Goal: Task Accomplishment & Management: Use online tool/utility

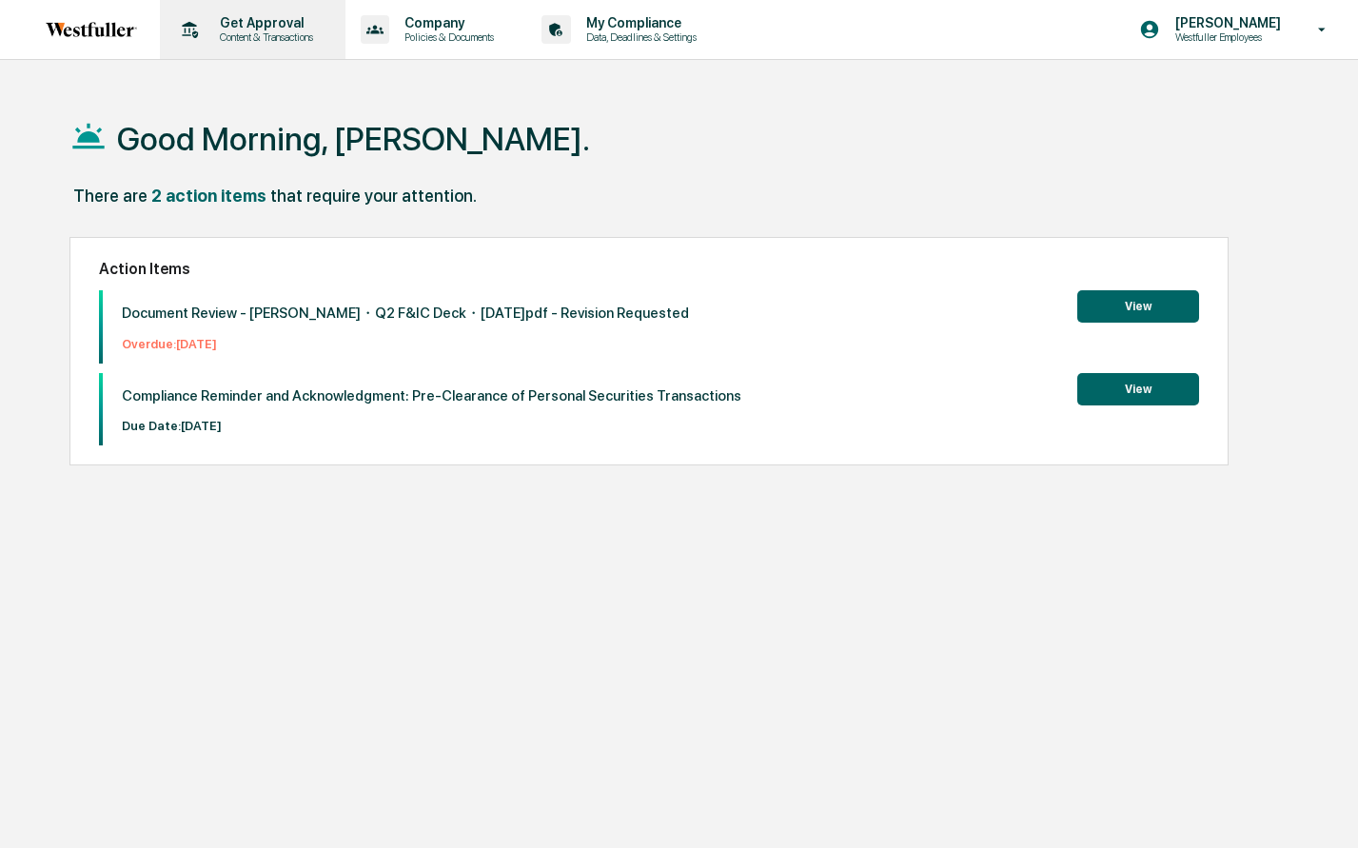
click at [232, 40] on p "Content & Transactions" at bounding box center [264, 36] width 118 height 13
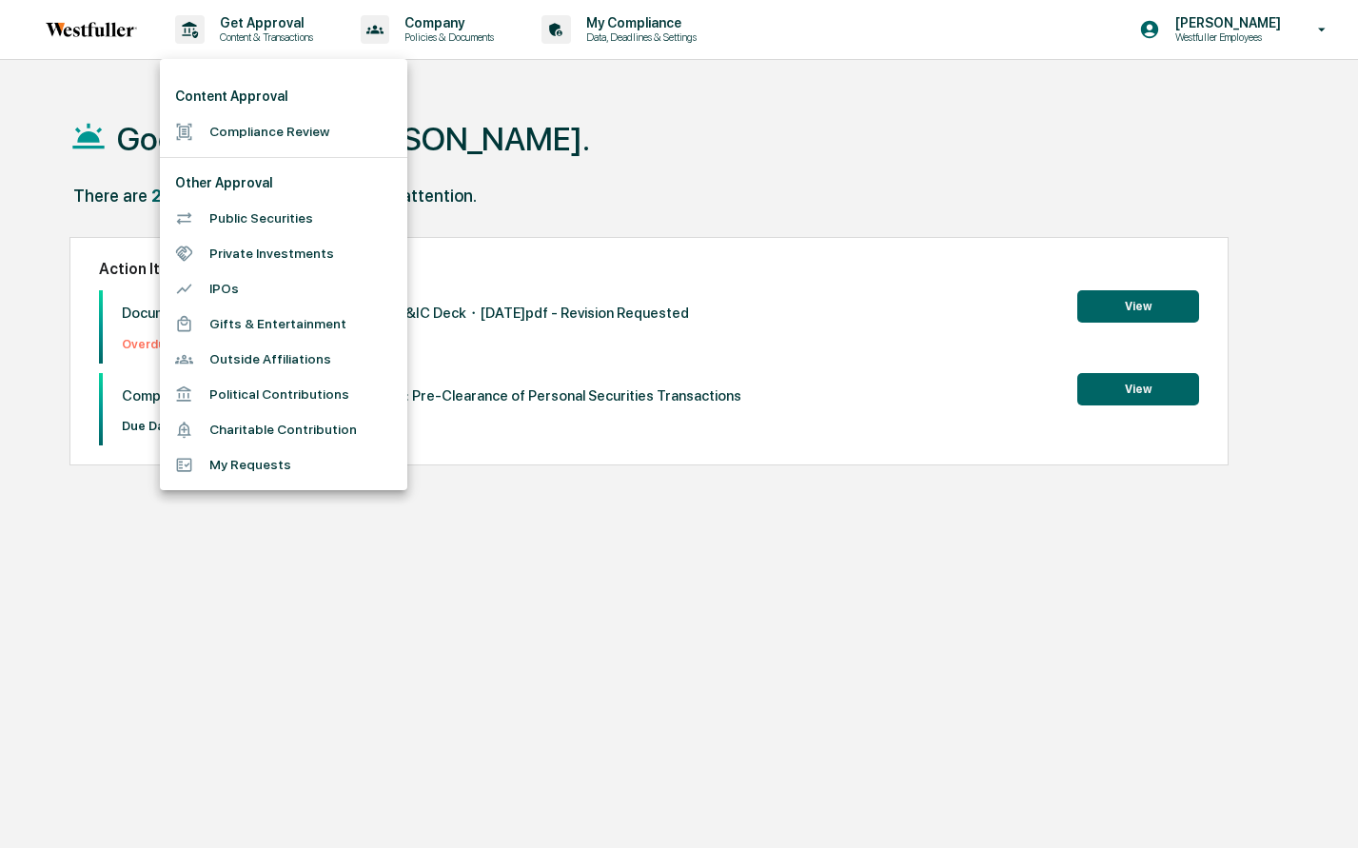
click at [242, 136] on li "Compliance Review" at bounding box center [283, 131] width 247 height 35
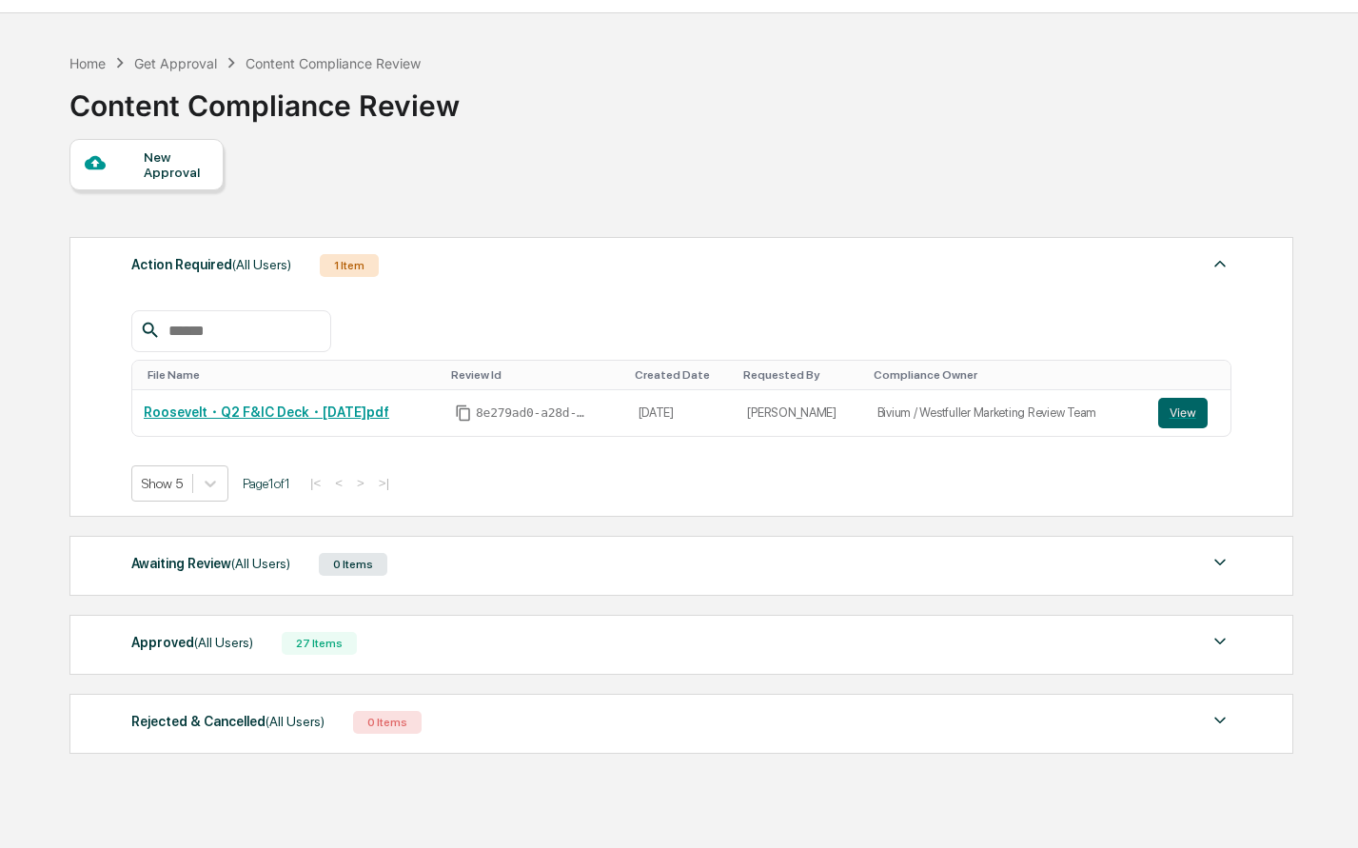
scroll to position [90, 0]
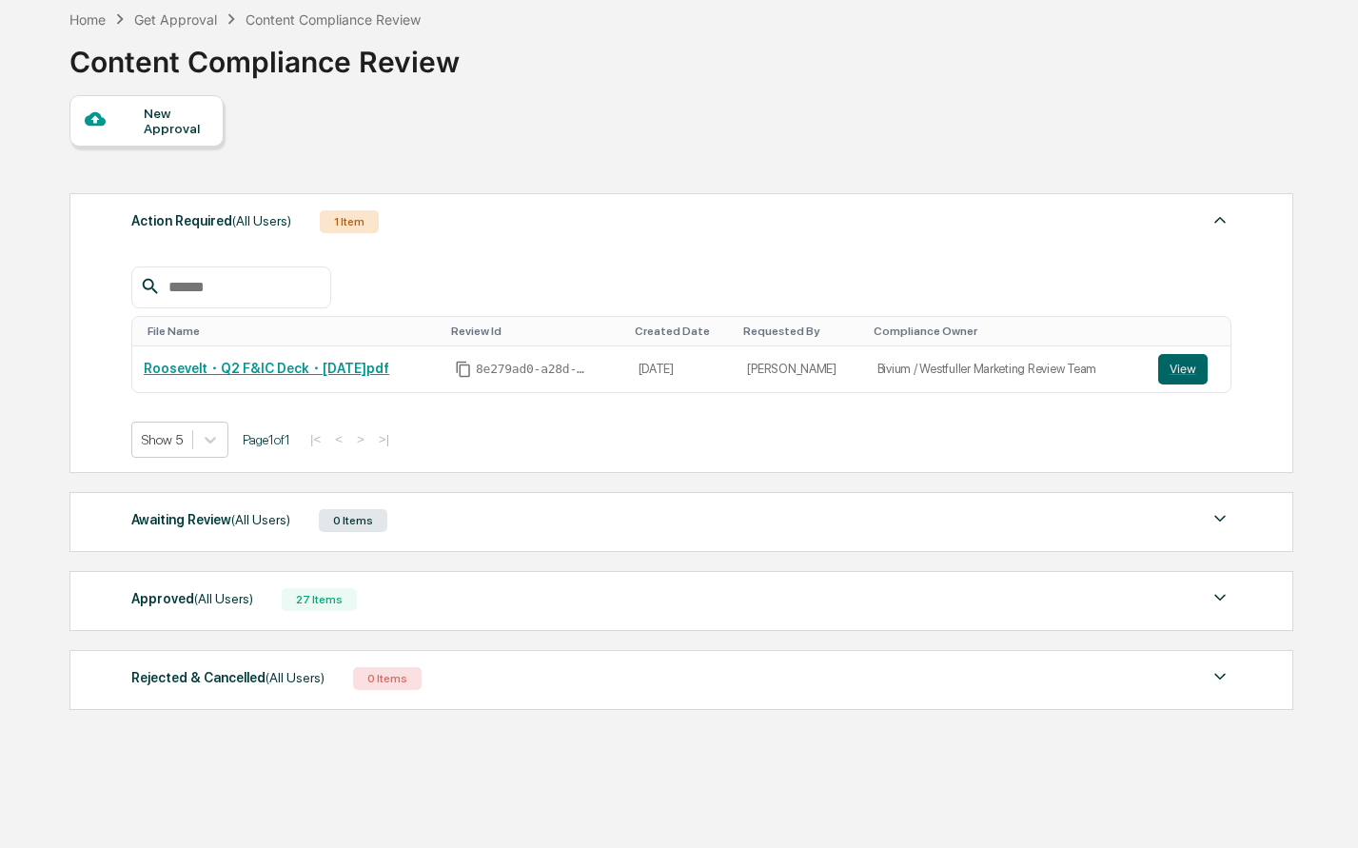
click at [420, 595] on div "Approved (All Users) 27 Items" at bounding box center [681, 599] width 1100 height 27
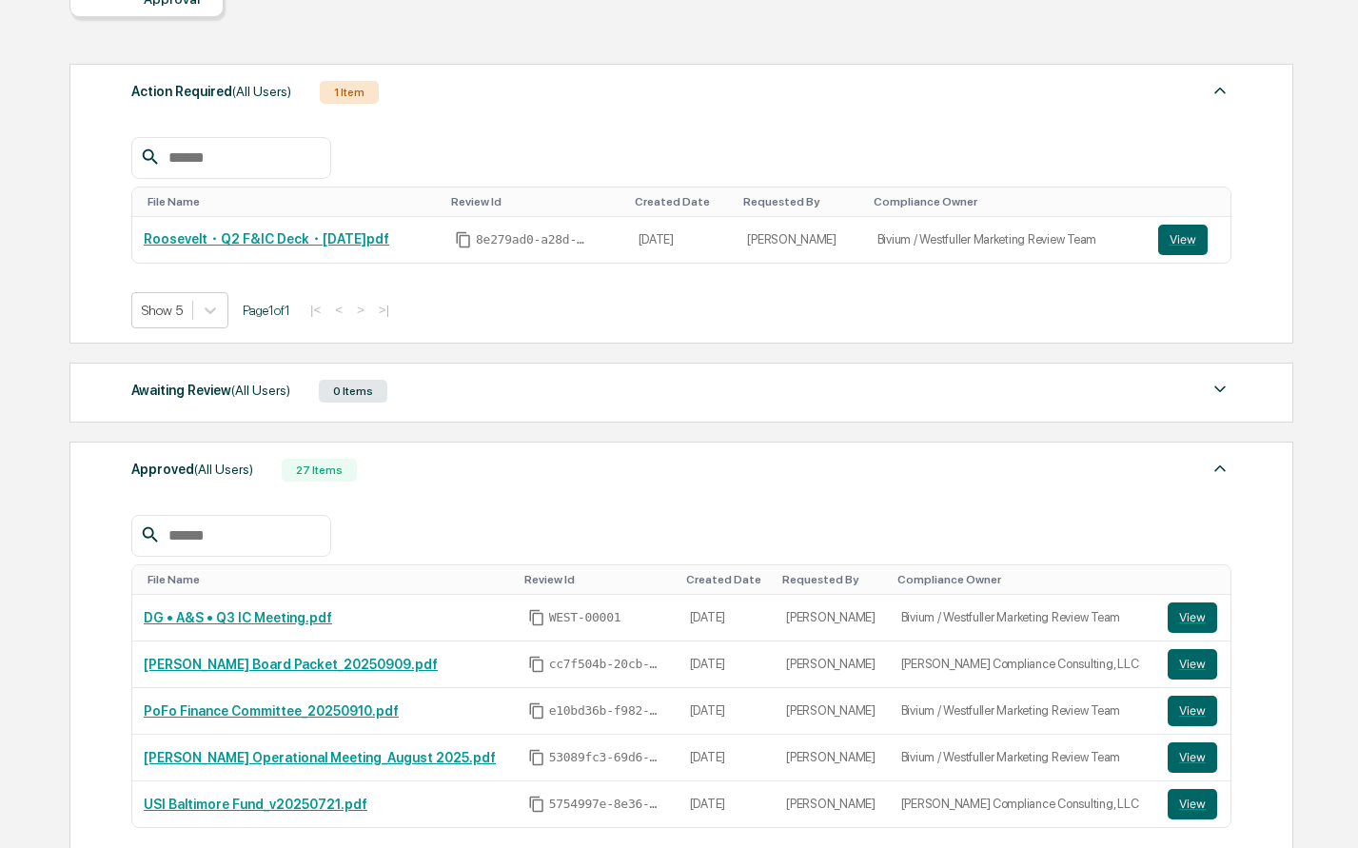
scroll to position [262, 0]
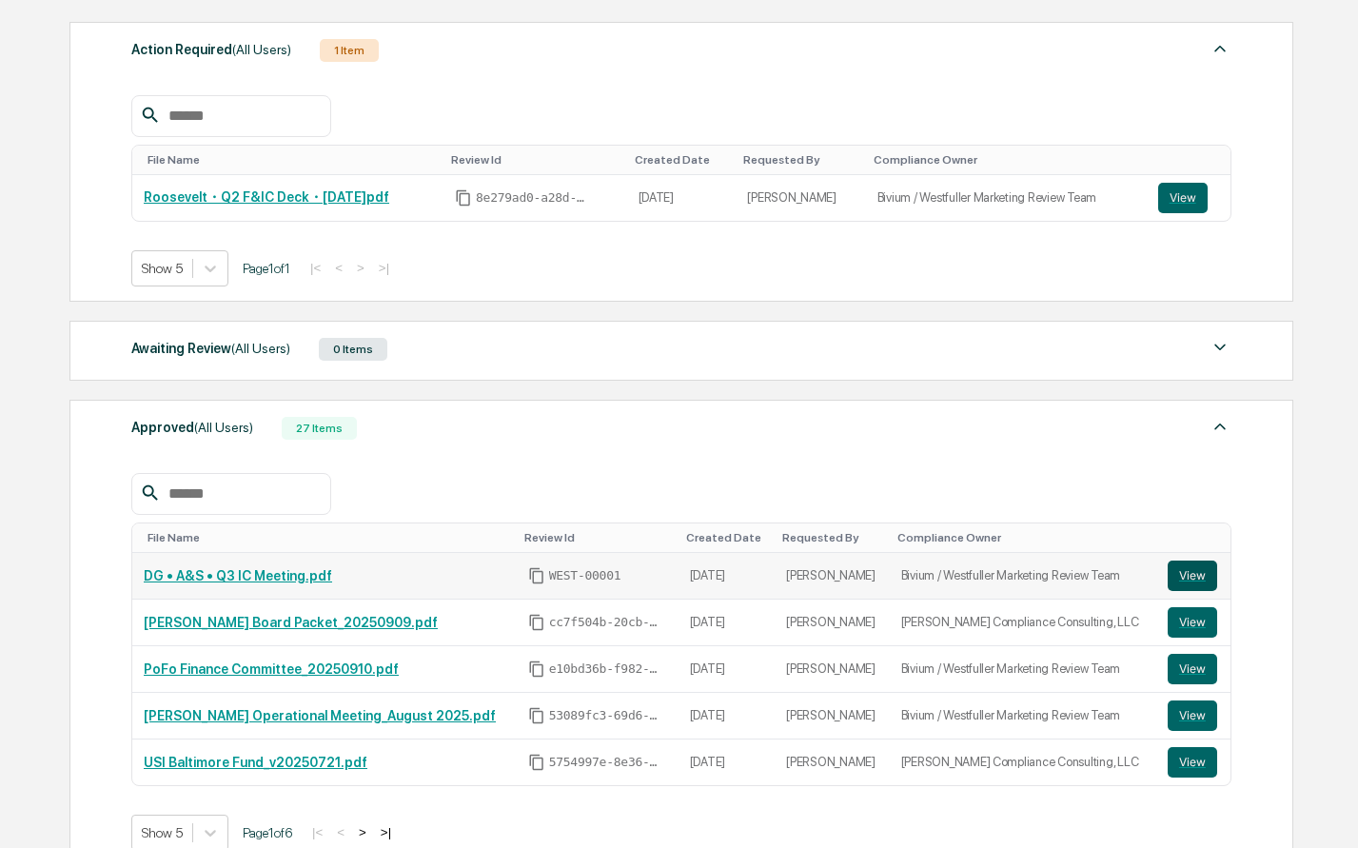
click at [1204, 577] on button "View" at bounding box center [1191, 575] width 49 height 30
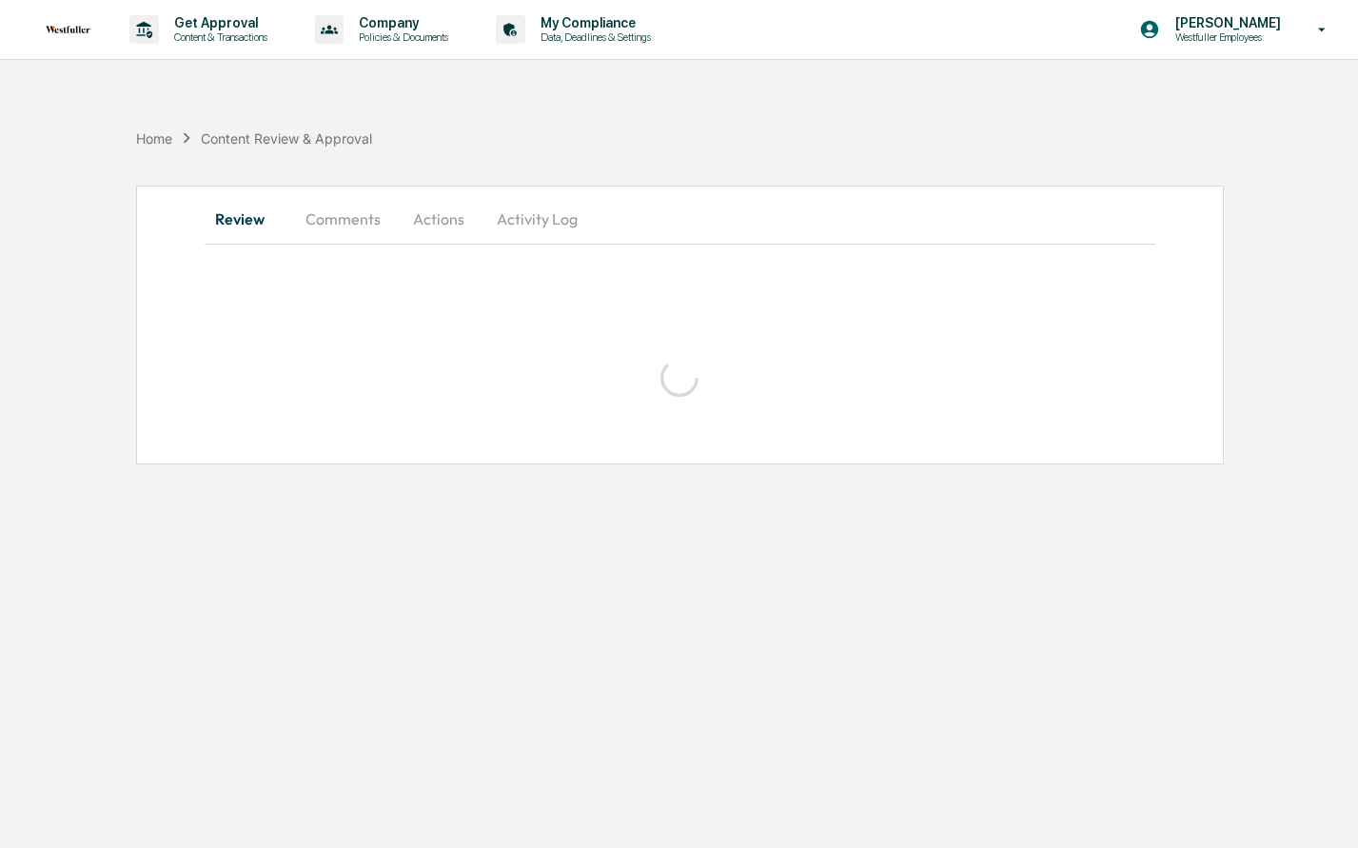
click at [363, 221] on button "Comments" at bounding box center [343, 219] width 106 height 46
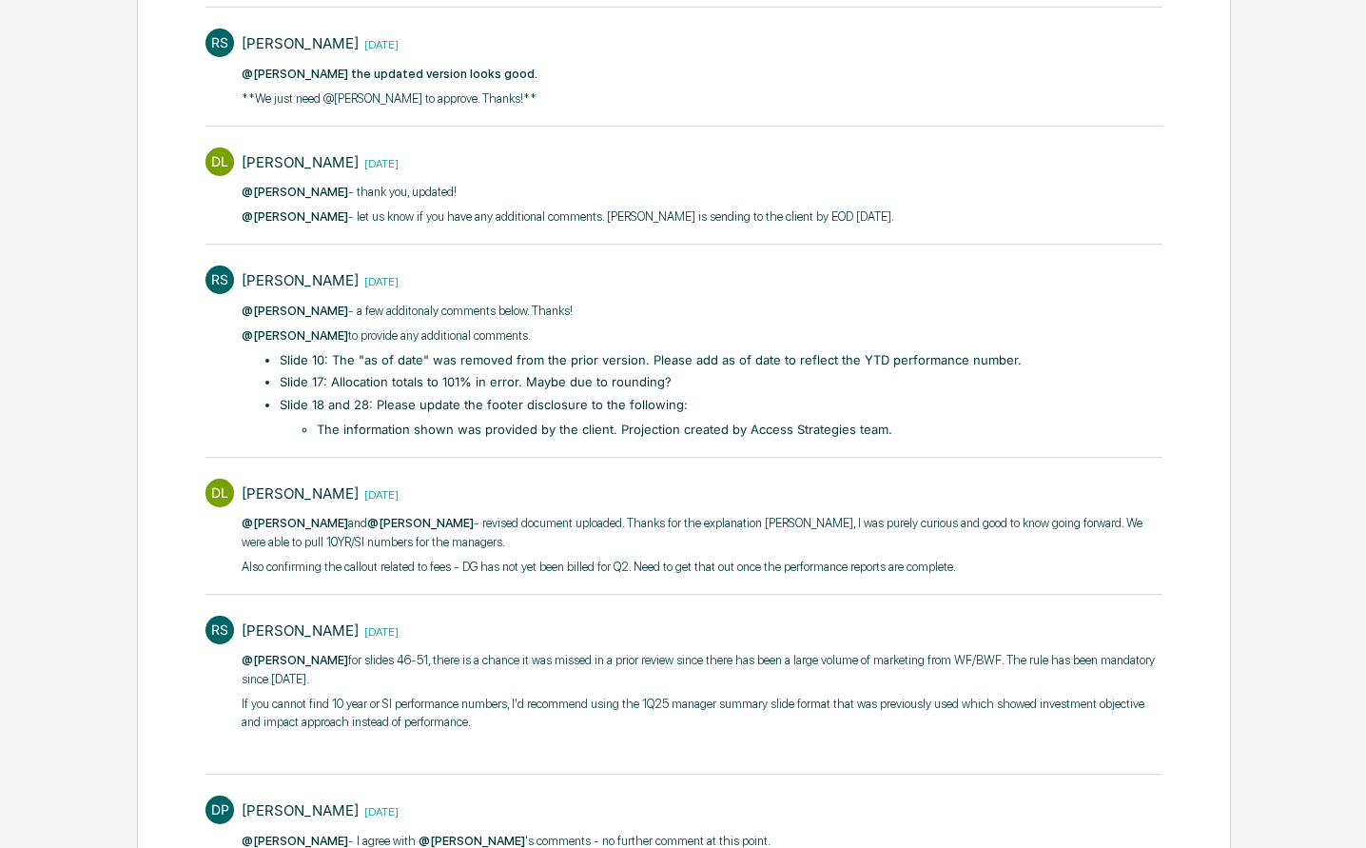
scroll to position [894, 0]
